Goal: Transaction & Acquisition: Purchase product/service

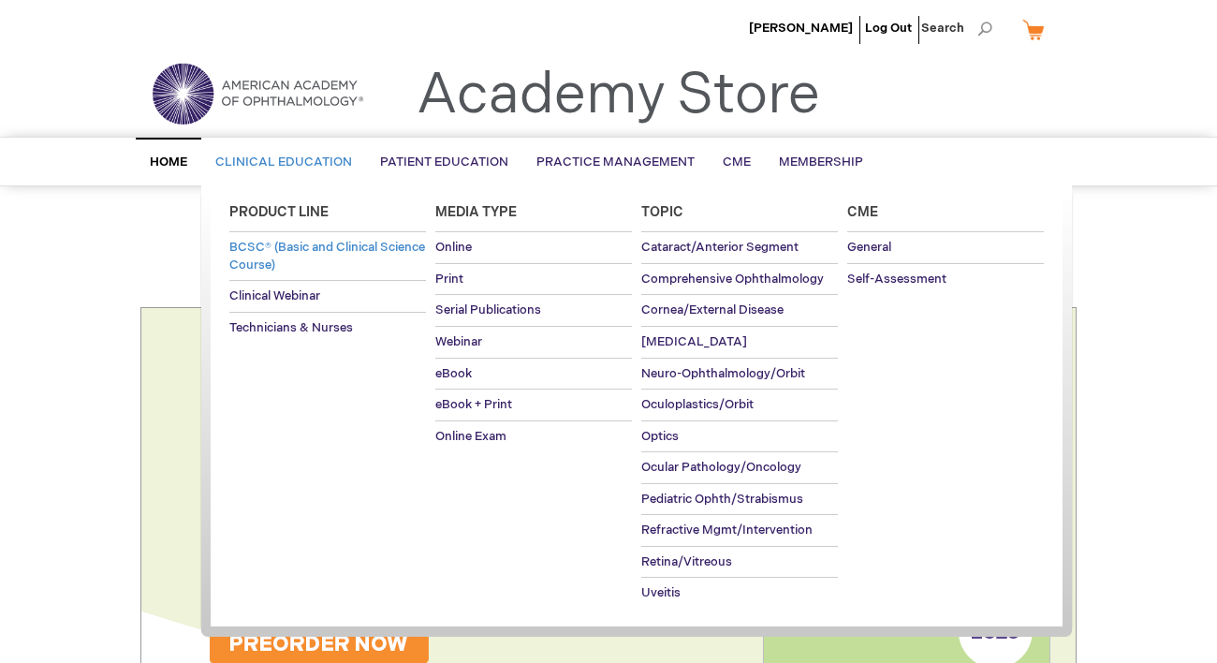
click at [263, 253] on span "BCSC® (Basic and Clinical Science Course)" at bounding box center [327, 256] width 196 height 33
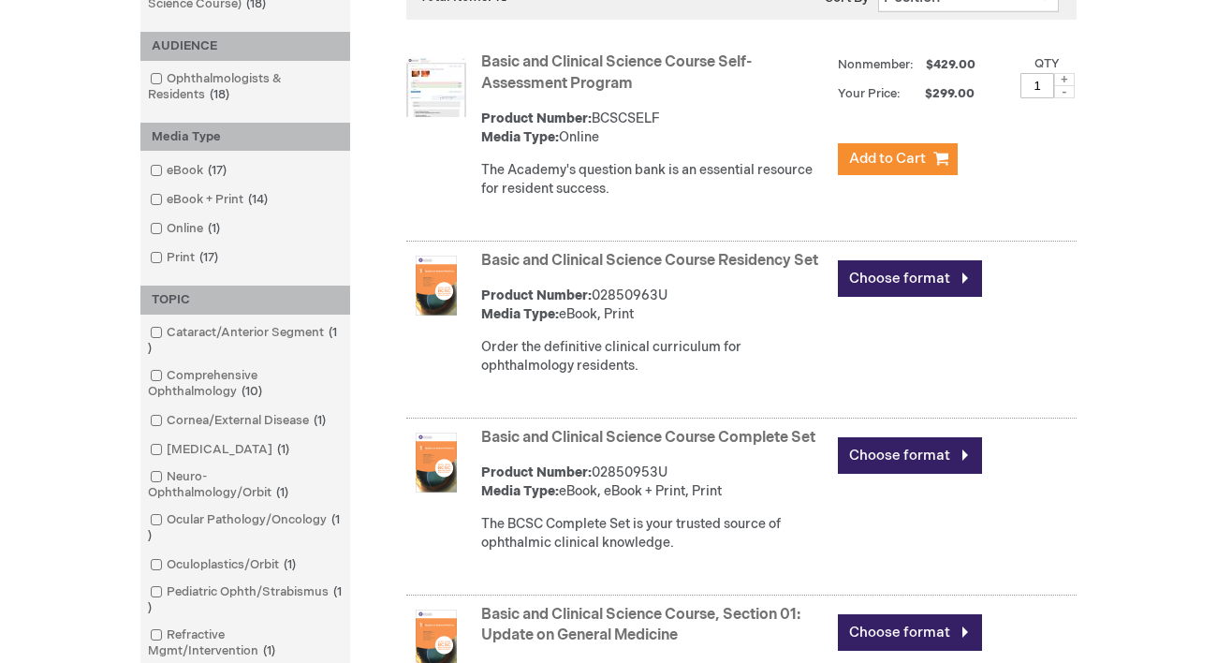
scroll to position [425, 0]
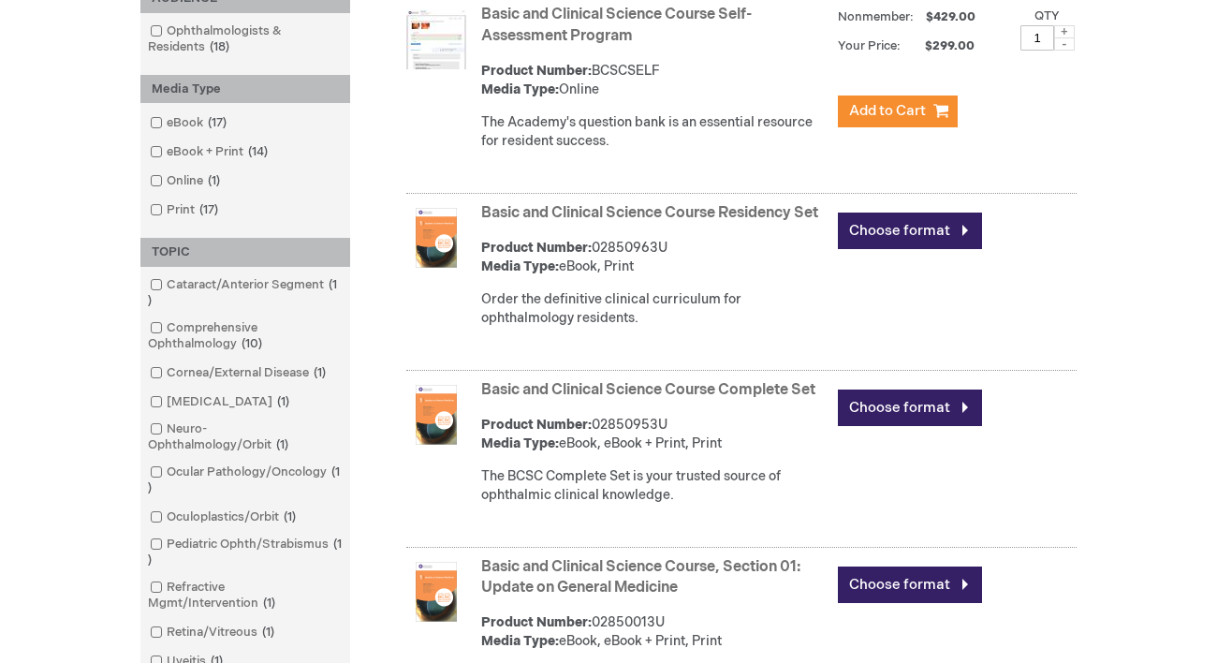
click at [757, 399] on link "Basic and Clinical Science Course Complete Set" at bounding box center [648, 390] width 334 height 18
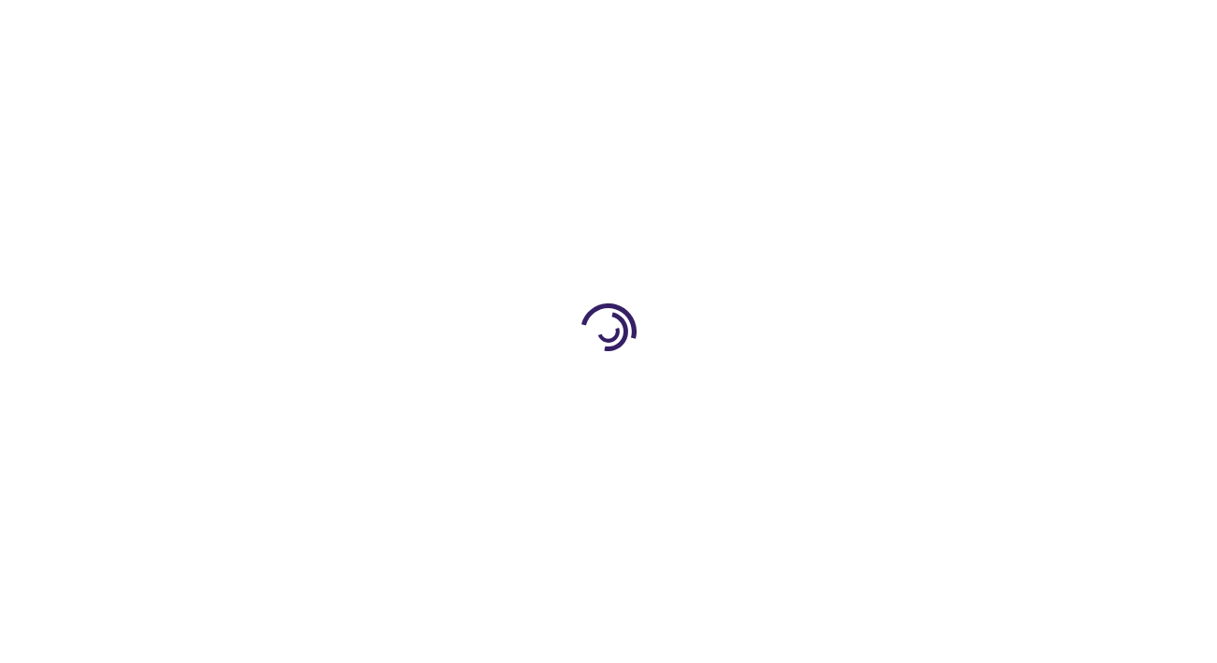
type input "0"
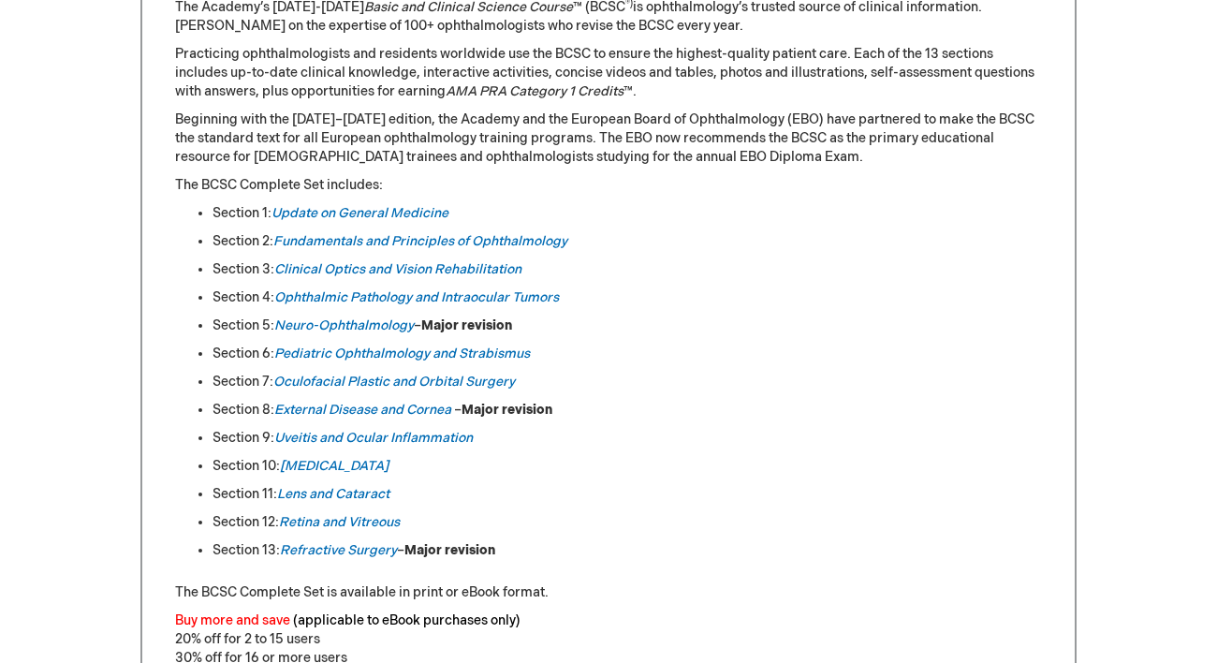
scroll to position [640, 0]
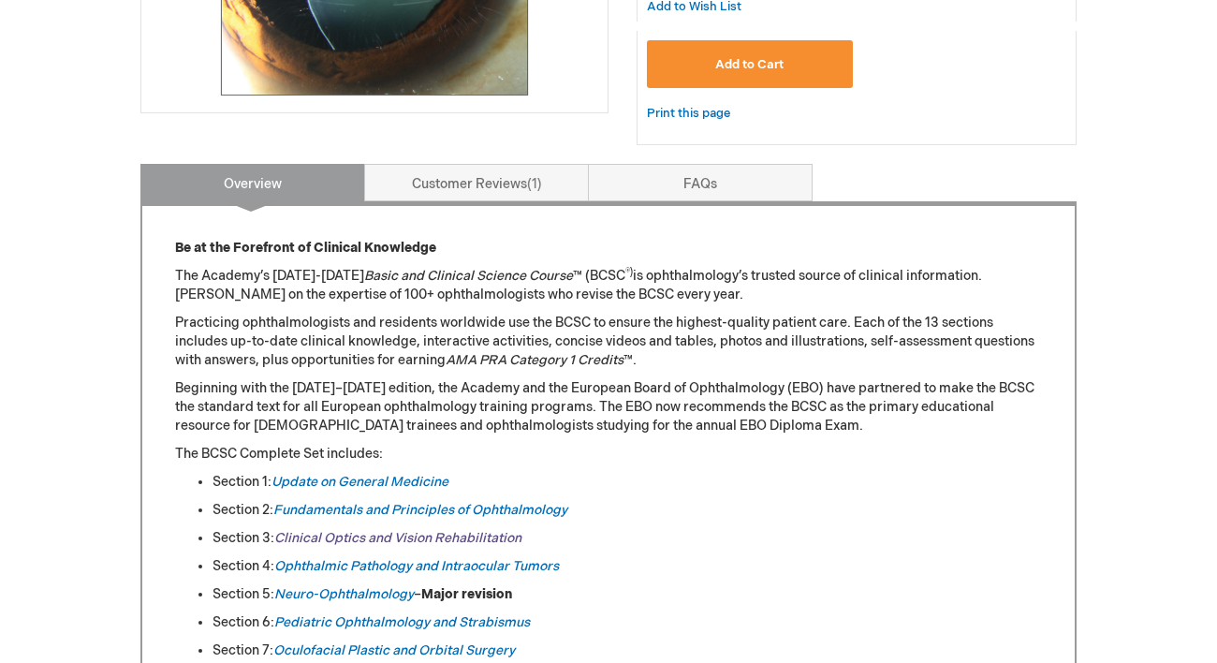
click at [355, 532] on link "Clinical Optics and Vision Rehabilitation" at bounding box center [397, 538] width 247 height 16
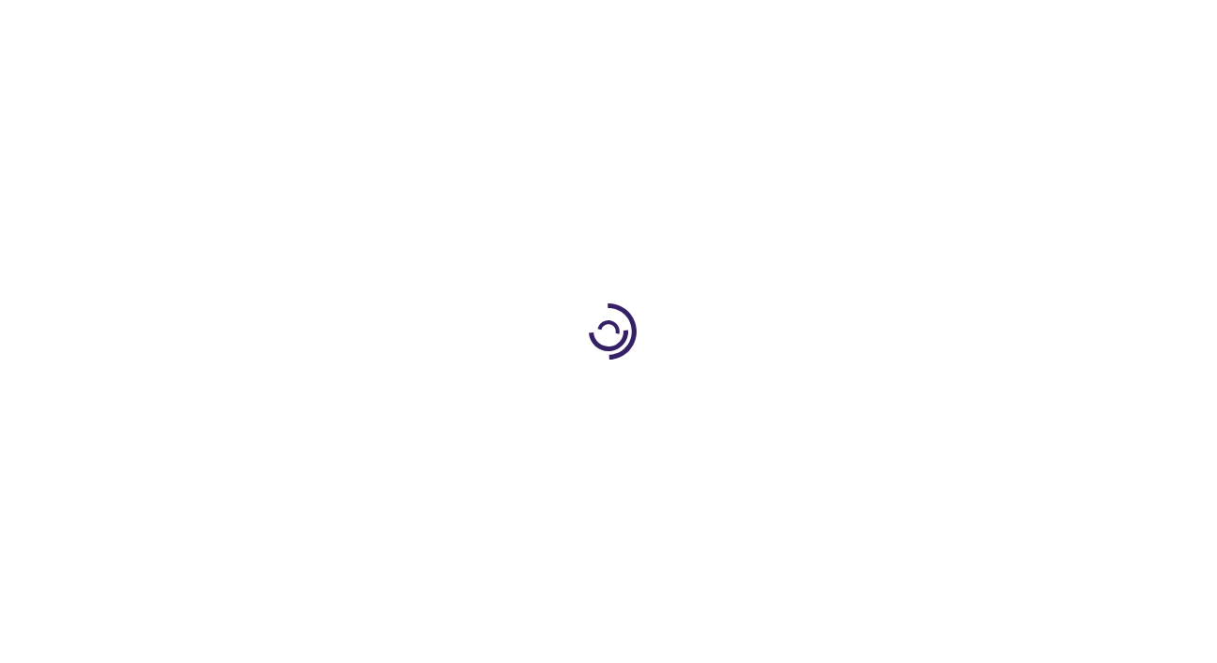
type input "0"
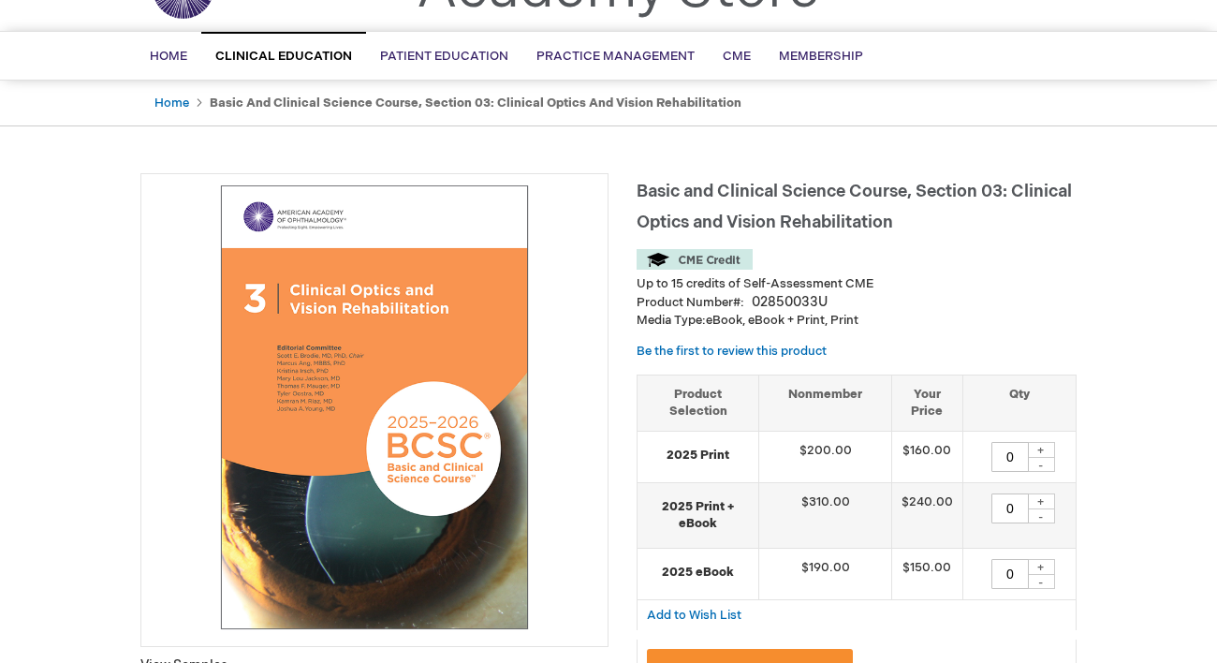
scroll to position [45, 0]
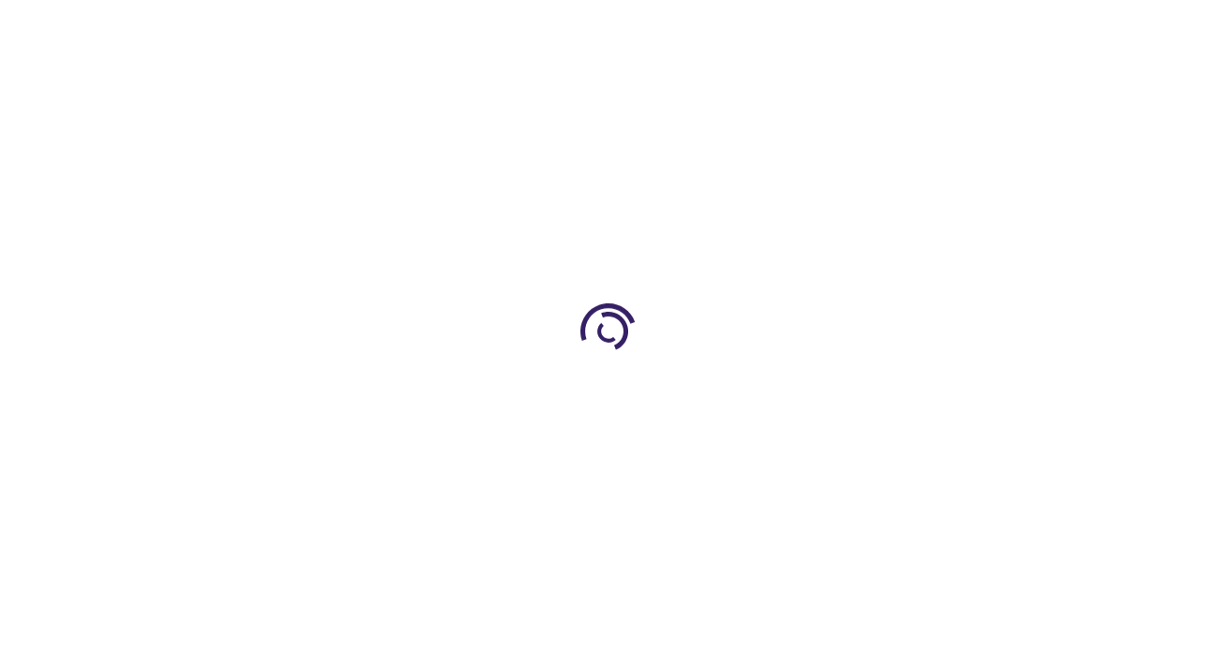
scroll to position [640, 0]
type input "0"
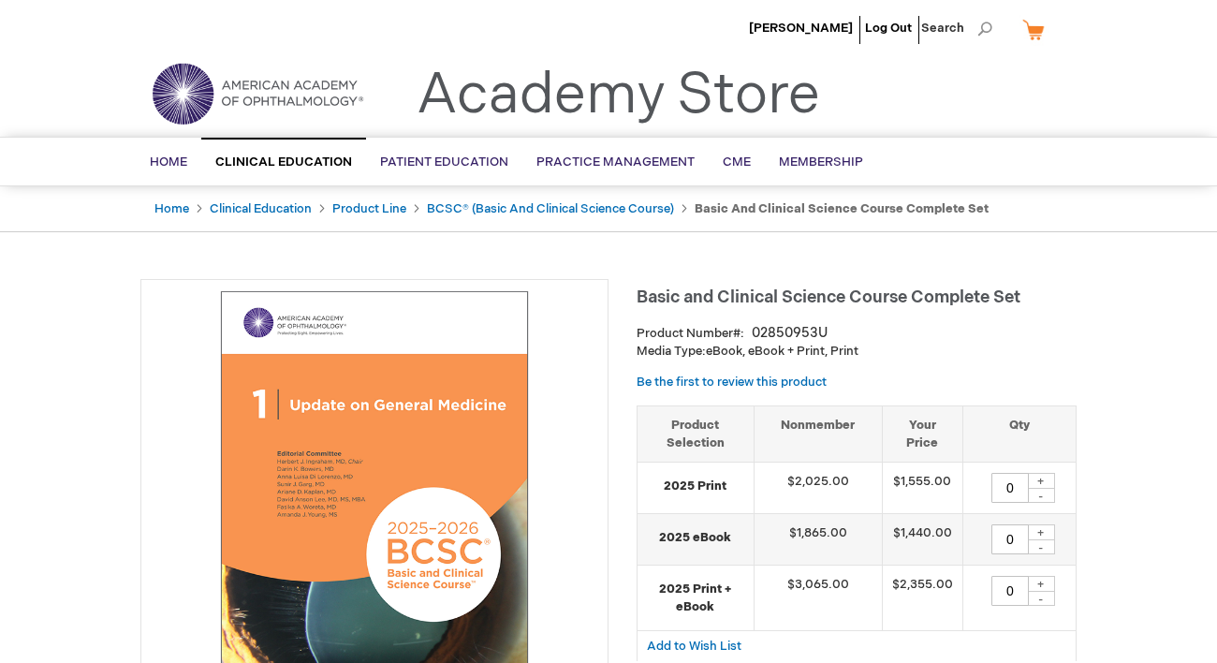
scroll to position [0, 0]
